Goal: Find specific page/section: Find specific page/section

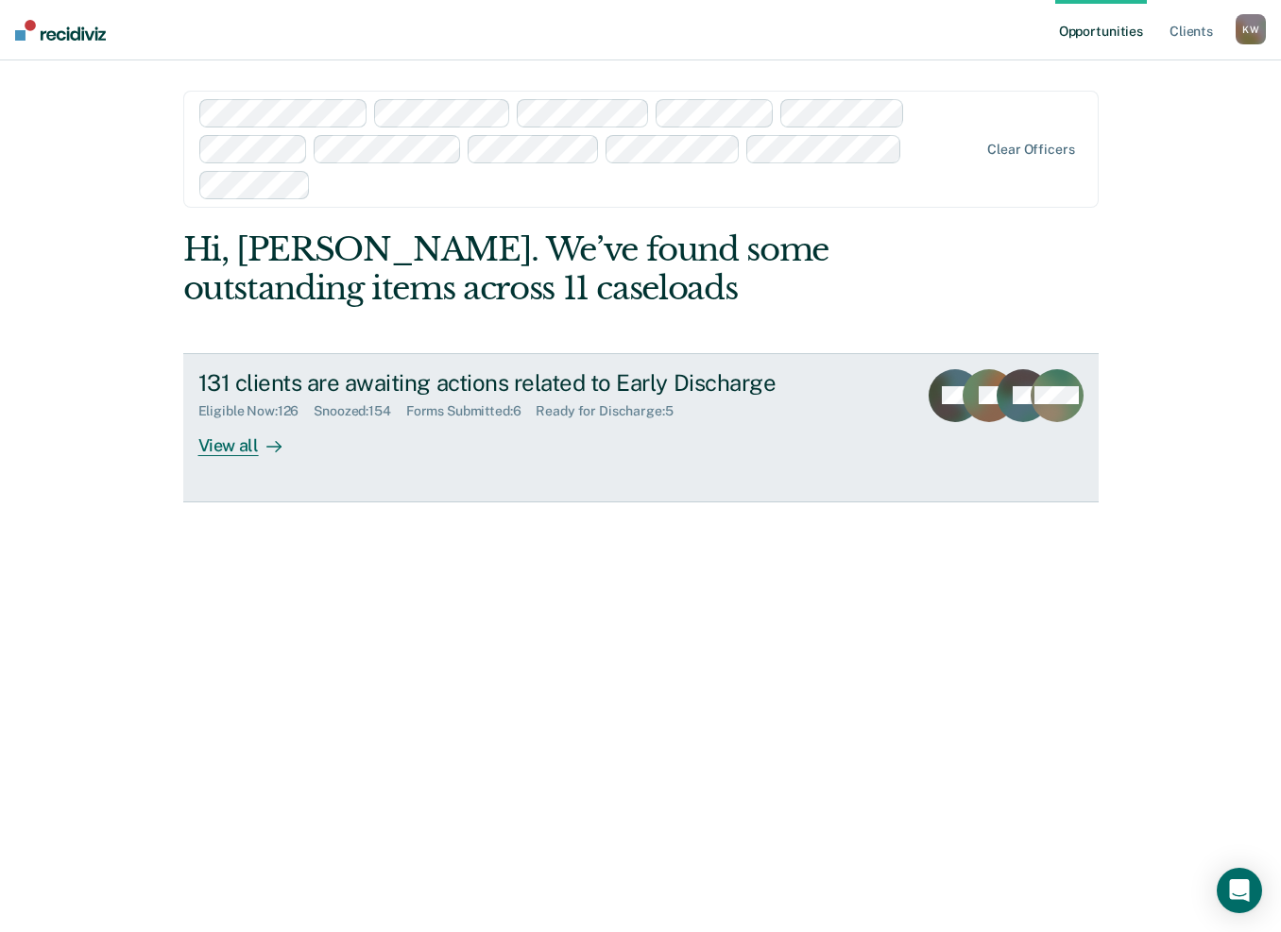
click at [217, 437] on div "View all" at bounding box center [251, 437] width 106 height 37
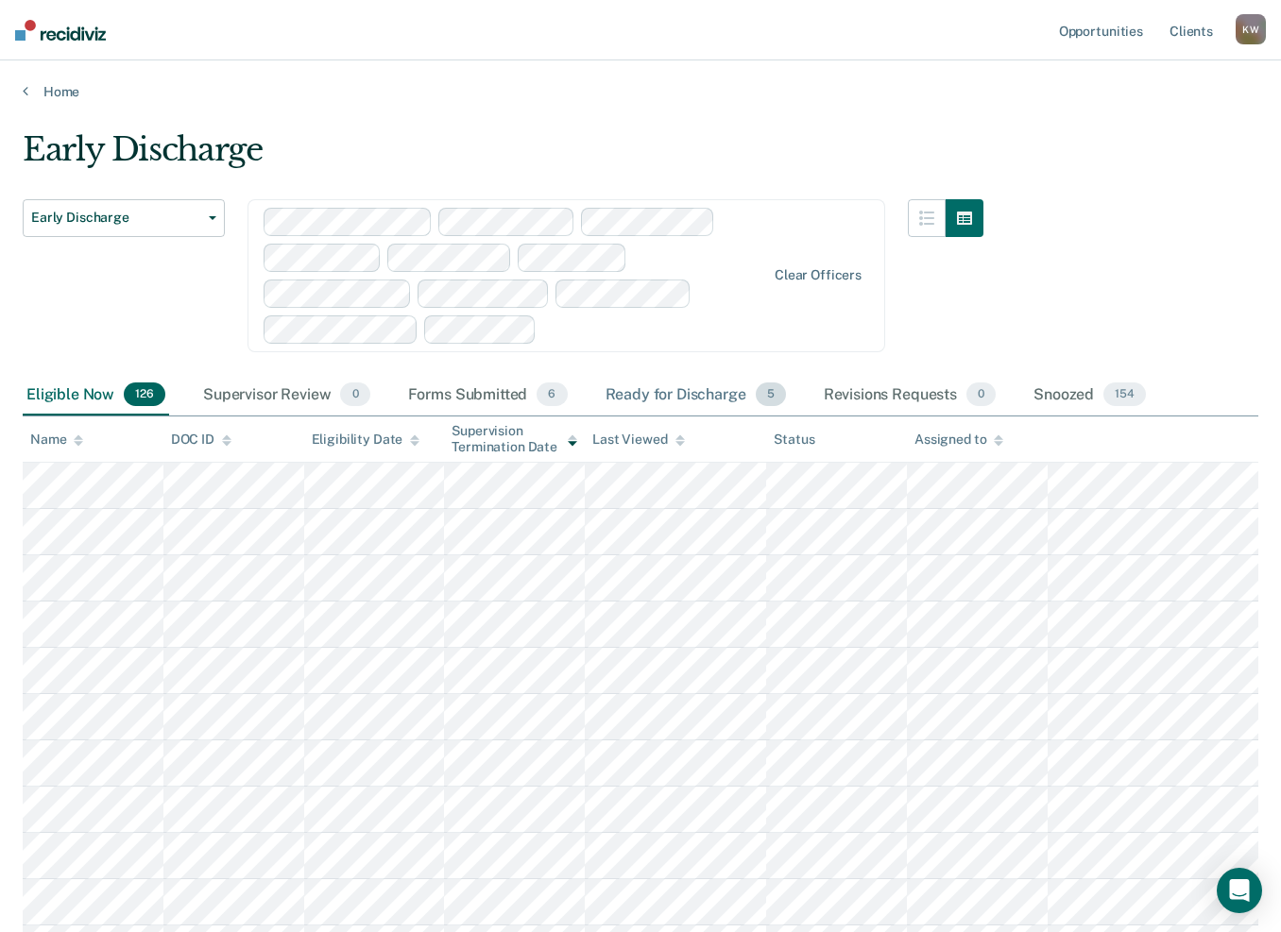
click at [692, 392] on div "Ready for Discharge 5" at bounding box center [696, 396] width 188 height 42
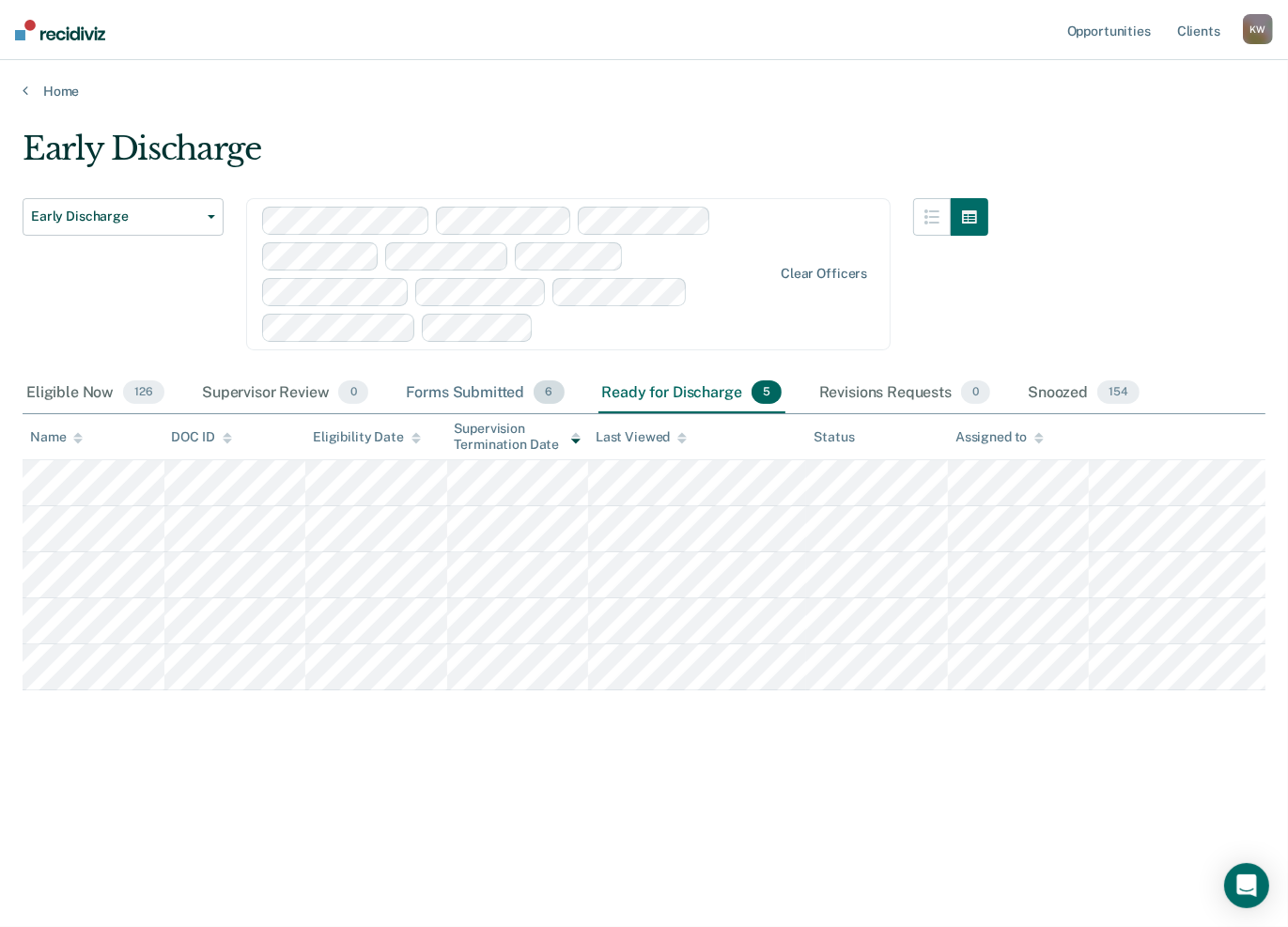
click at [455, 388] on div "Forms Submitted 6" at bounding box center [484, 394] width 166 height 42
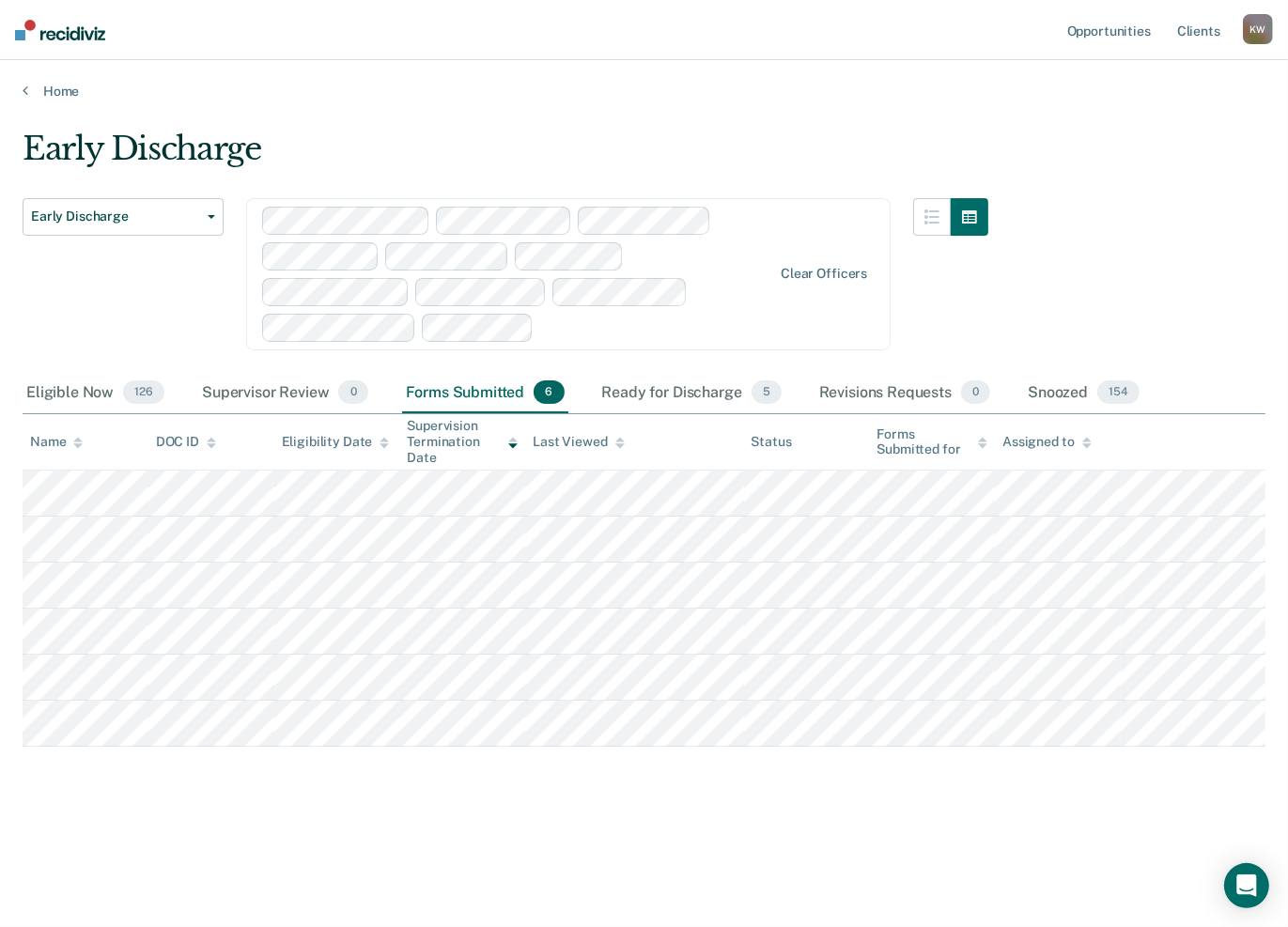
click at [1254, 32] on div "K W" at bounding box center [1257, 29] width 30 height 30
click at [1109, 123] on link "Log Out" at bounding box center [1183, 123] width 151 height 16
